Goal: Check status: Check status

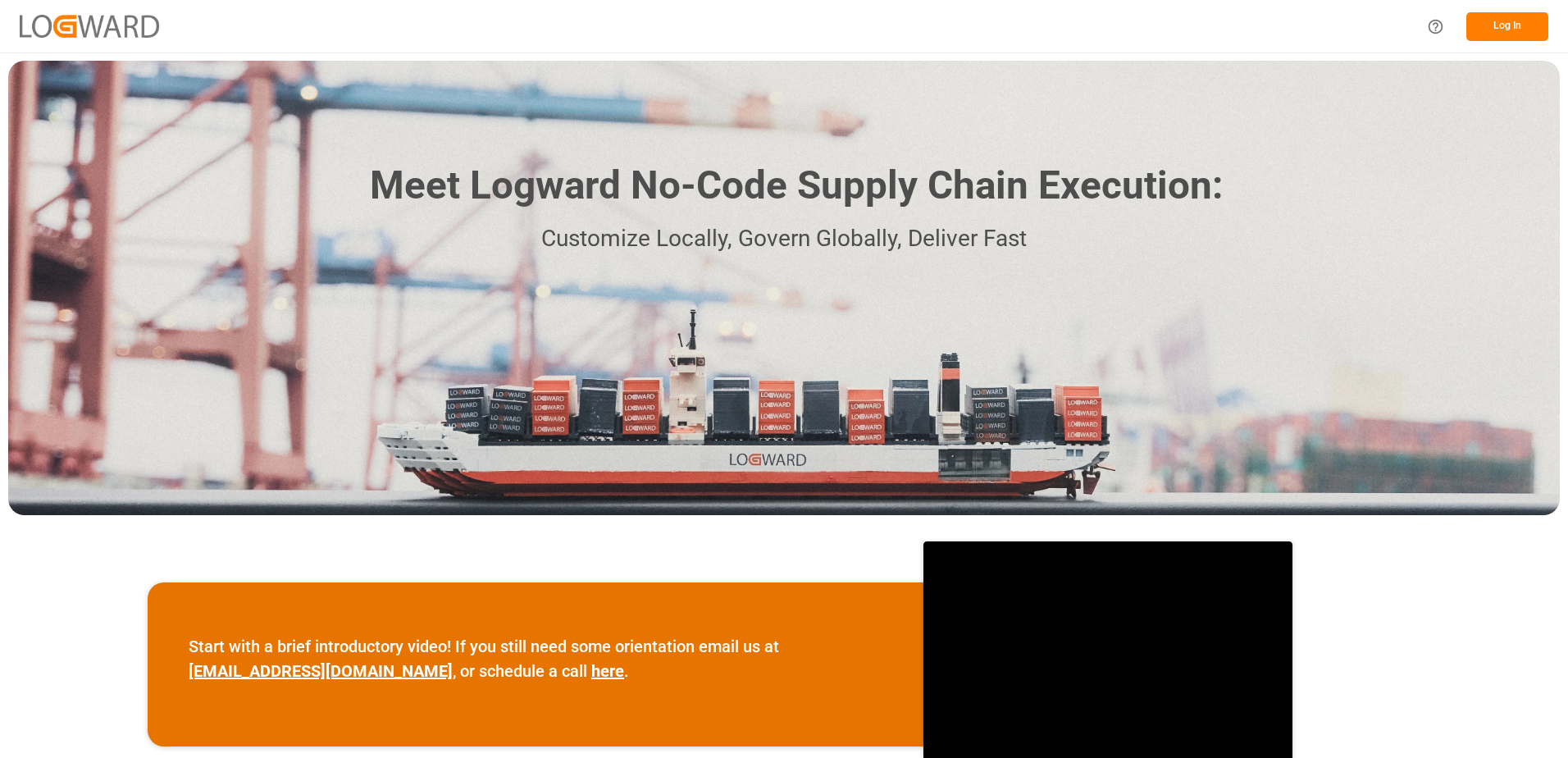
click at [1479, 29] on button "Log In" at bounding box center [1507, 27] width 82 height 29
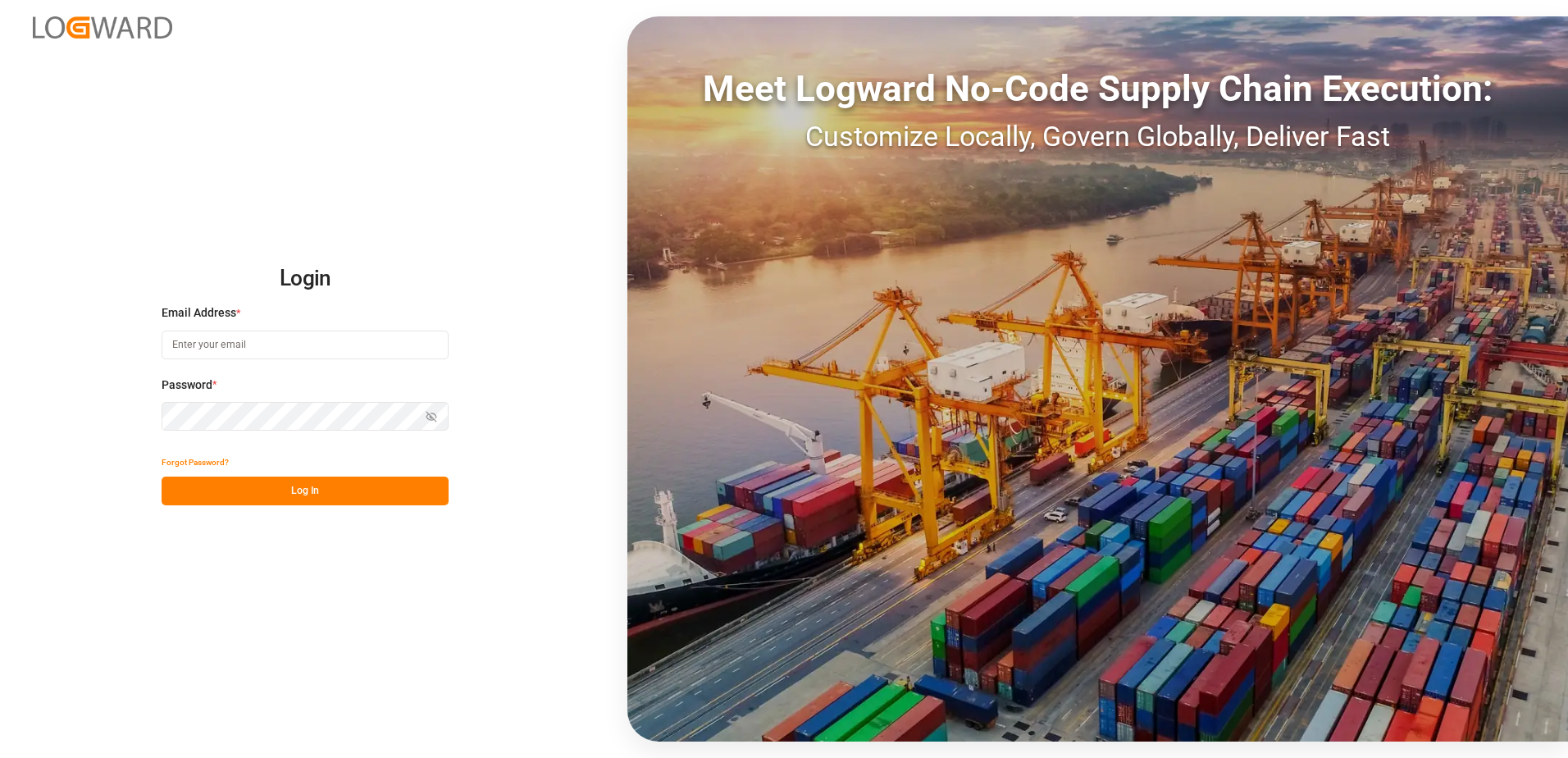
click at [254, 341] on input at bounding box center [304, 345] width 287 height 29
type input "[PERSON_NAME][EMAIL_ADDRESS][DOMAIN_NAME]"
click at [433, 418] on icon "button" at bounding box center [432, 416] width 10 height 10
click at [330, 492] on button "Log In" at bounding box center [304, 491] width 287 height 29
click at [339, 496] on button "Log In" at bounding box center [304, 491] width 287 height 29
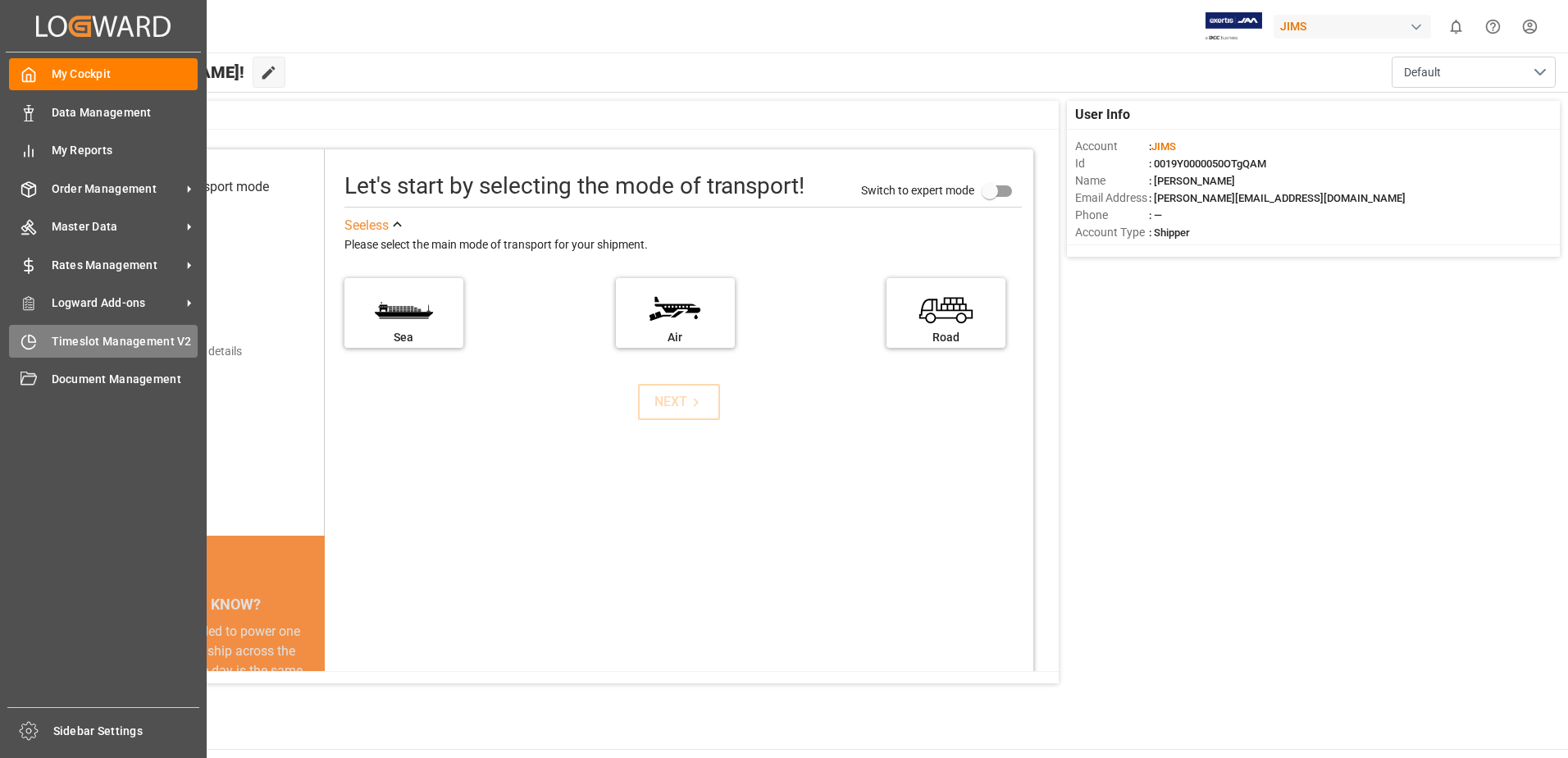
click at [34, 343] on icon at bounding box center [29, 342] width 16 height 16
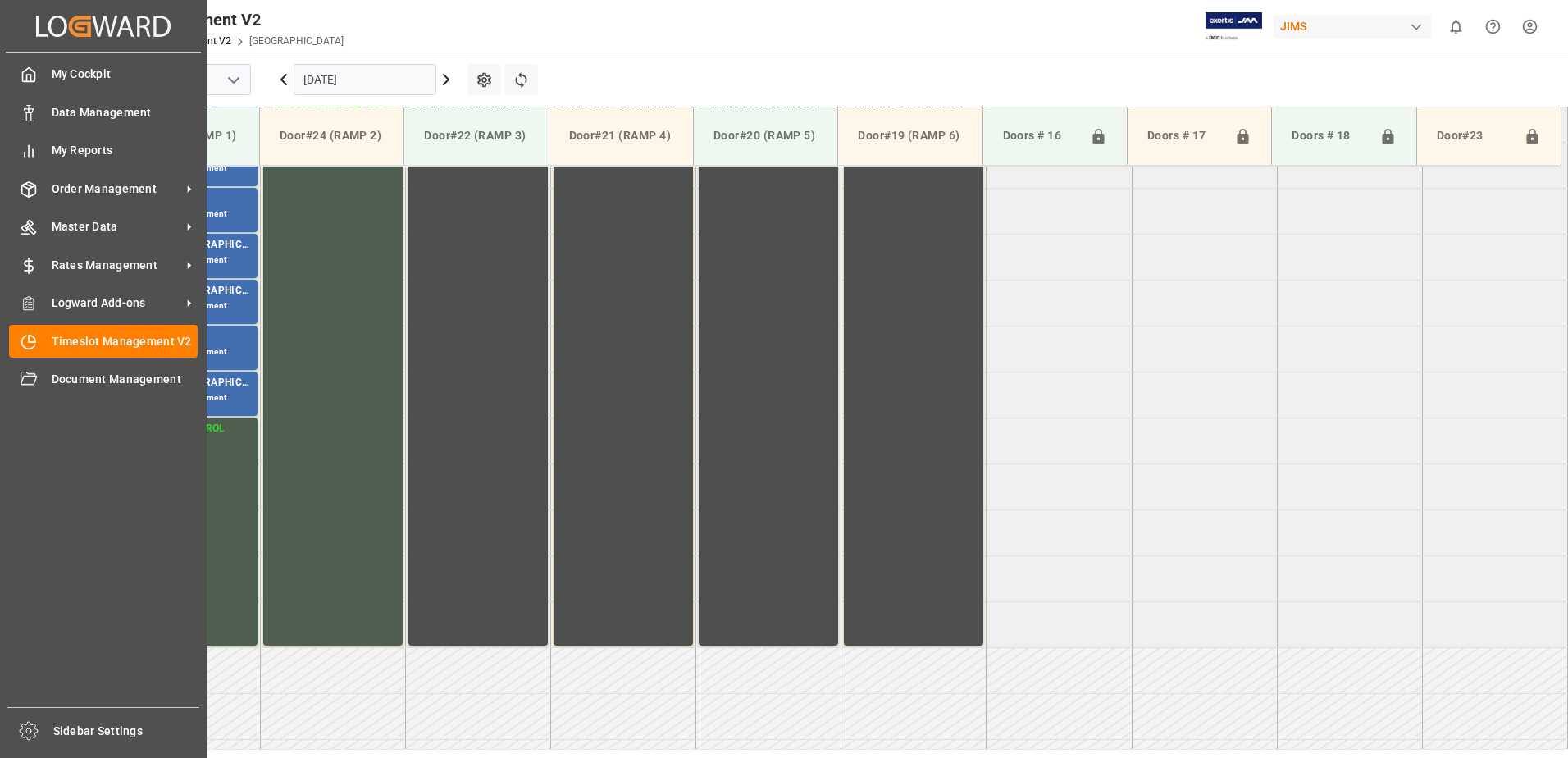
scroll to position [633, 0]
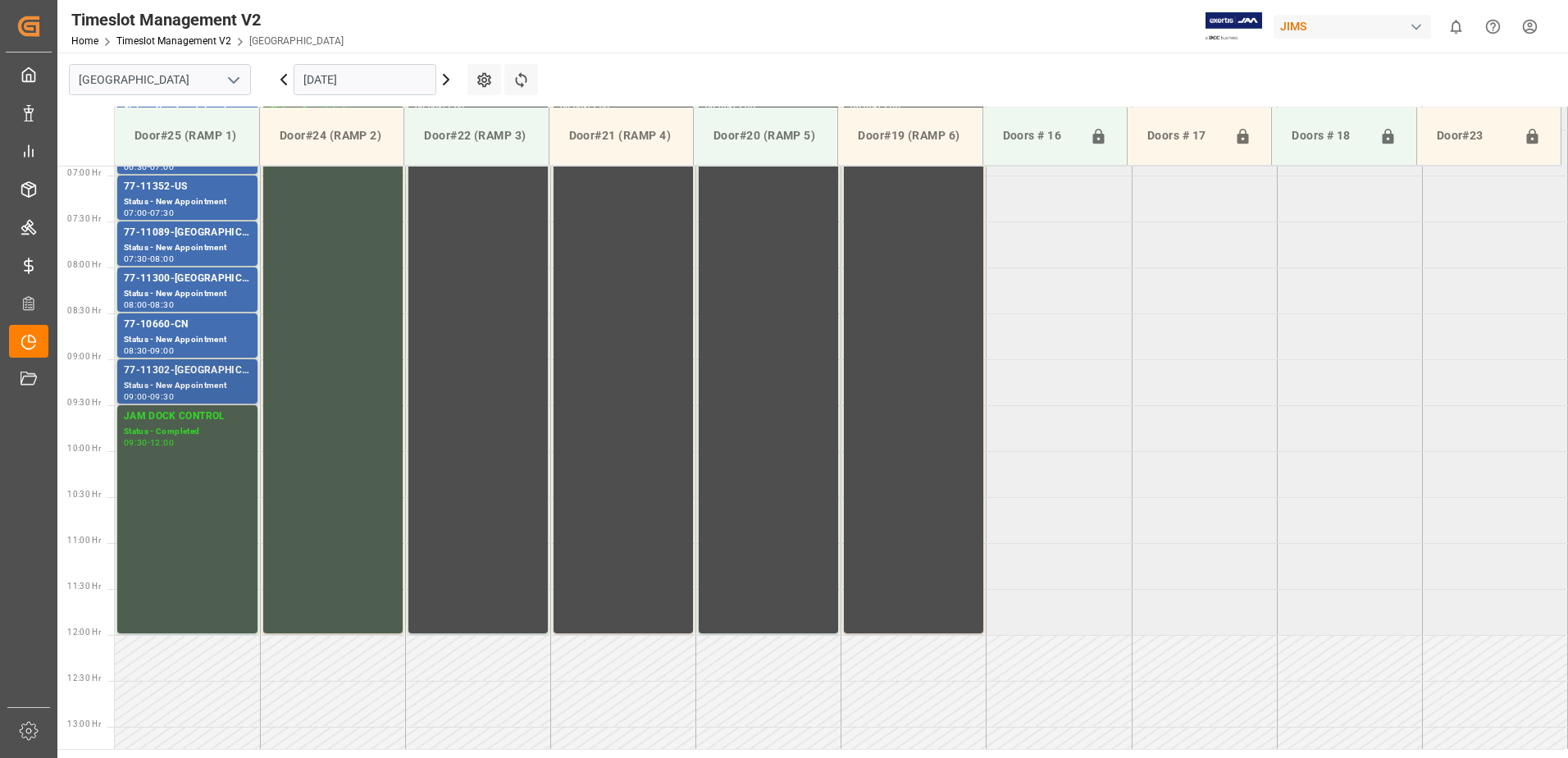
click at [215, 384] on div "Status - New Appointment" at bounding box center [188, 385] width 127 height 14
click at [225, 333] on div "Status - New Appointment" at bounding box center [188, 340] width 127 height 14
click at [243, 290] on div "Status - New Appointment" at bounding box center [188, 293] width 127 height 14
click at [229, 241] on div "77-11089-[GEOGRAPHIC_DATA]" at bounding box center [188, 233] width 127 height 16
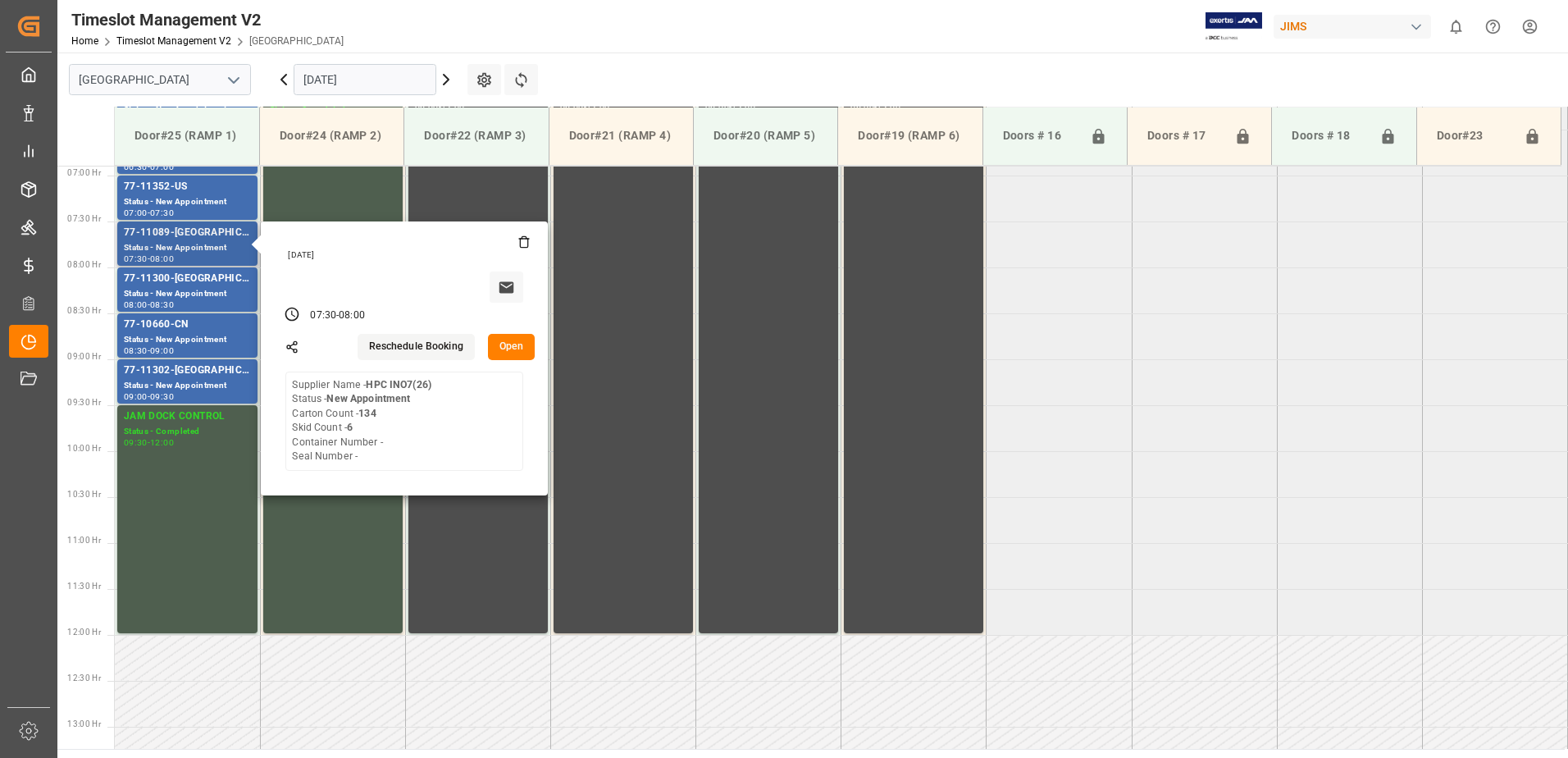
scroll to position [551, 0]
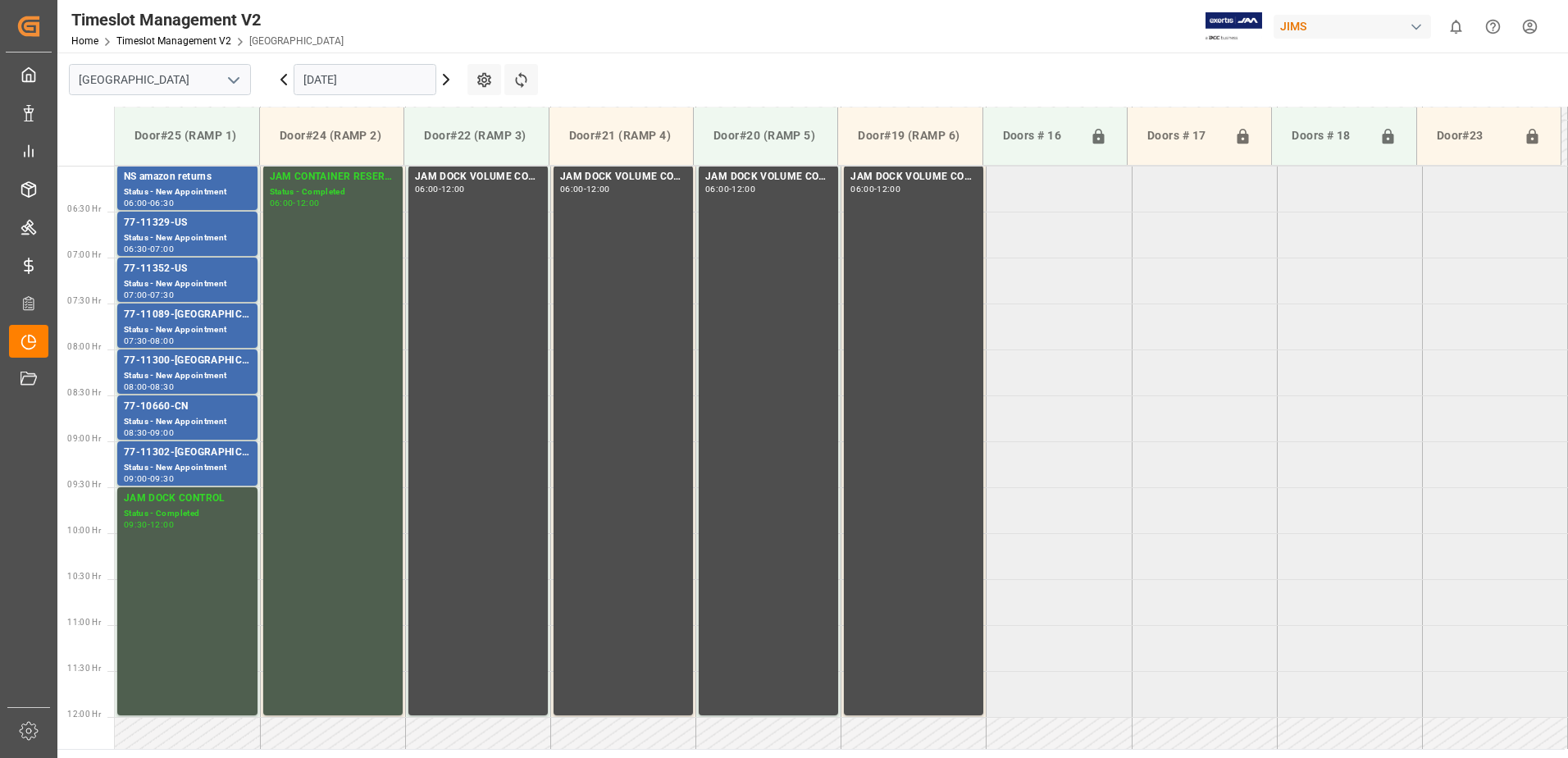
click at [233, 274] on div "77-11352-US" at bounding box center [188, 269] width 127 height 16
click at [228, 227] on div "77-11329-US" at bounding box center [188, 223] width 127 height 16
click at [235, 180] on div "NS amazon returns" at bounding box center [188, 177] width 127 height 16
click at [223, 280] on div "Status - New Appointment" at bounding box center [188, 283] width 127 height 14
click at [219, 233] on div "Status - New Appointment" at bounding box center [188, 238] width 127 height 14
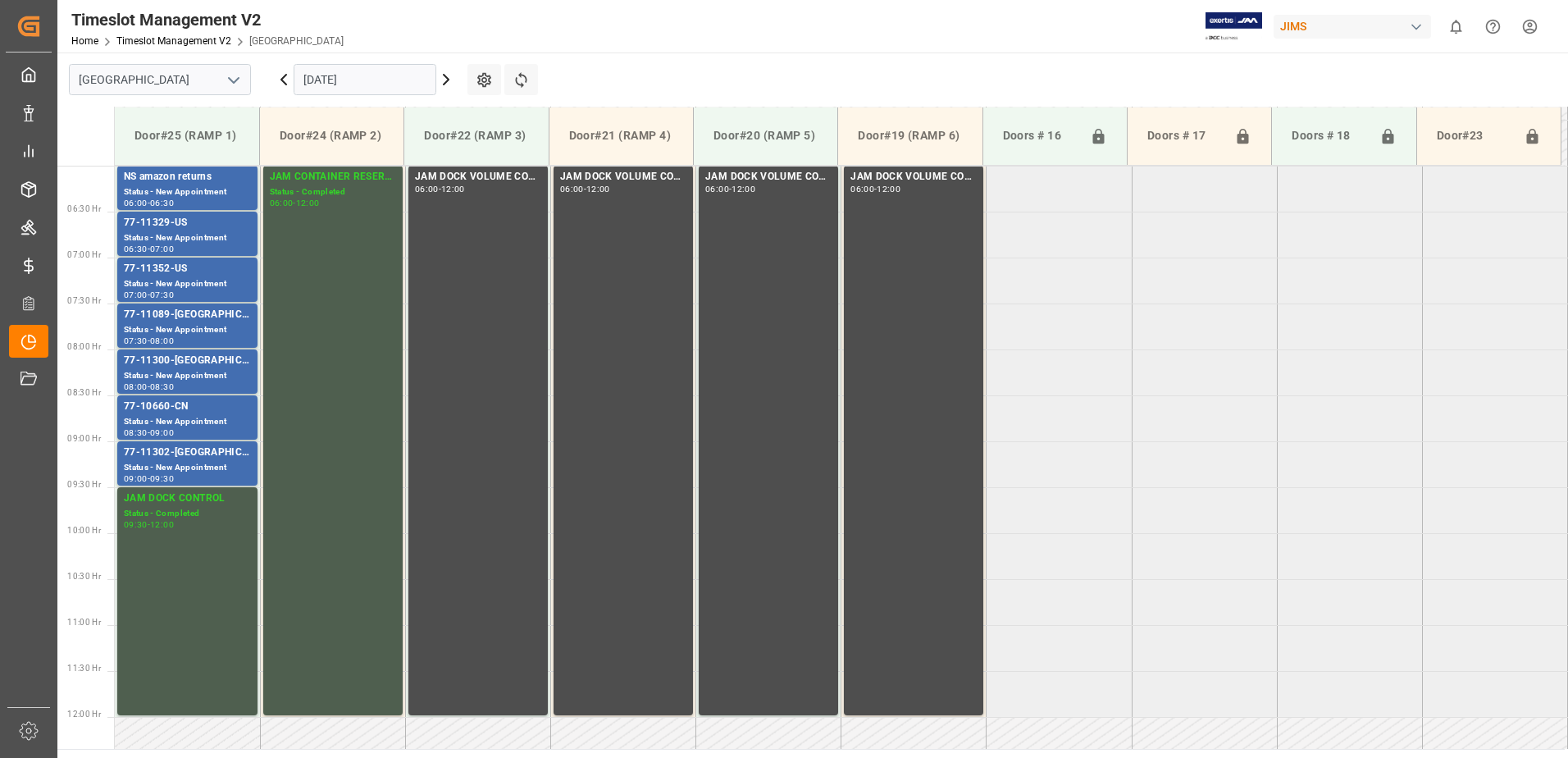
click at [219, 317] on div "77-11089-[GEOGRAPHIC_DATA]" at bounding box center [188, 315] width 127 height 16
